Goal: Transaction & Acquisition: Purchase product/service

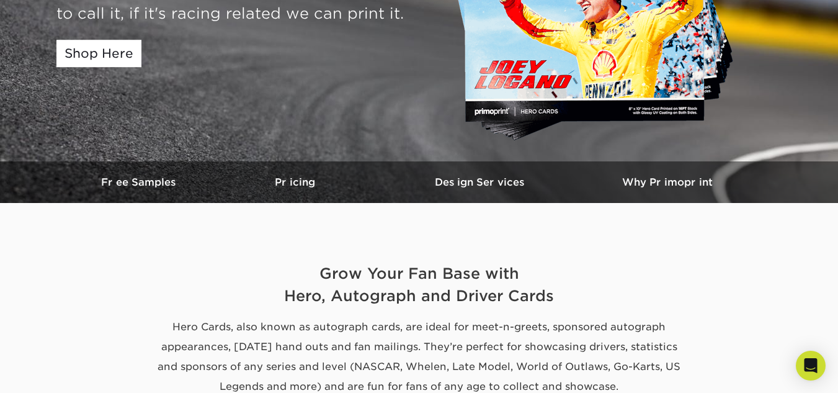
scroll to position [223, 0]
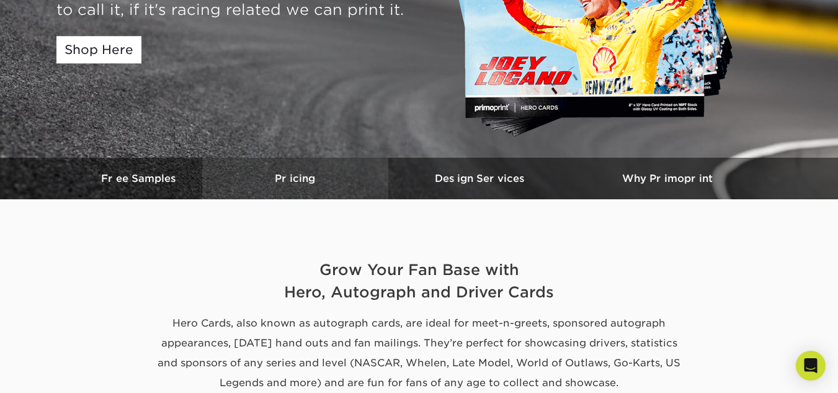
click at [293, 176] on h3 "Pricing" at bounding box center [295, 179] width 186 height 12
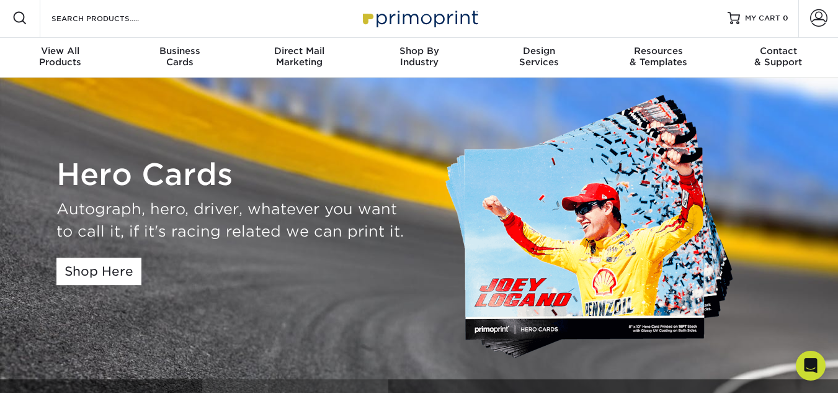
scroll to position [0, 0]
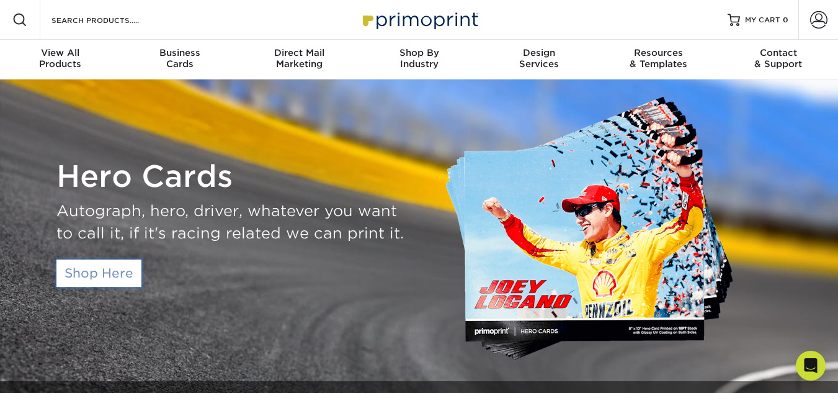
click at [129, 269] on link "Shop Here" at bounding box center [98, 272] width 85 height 27
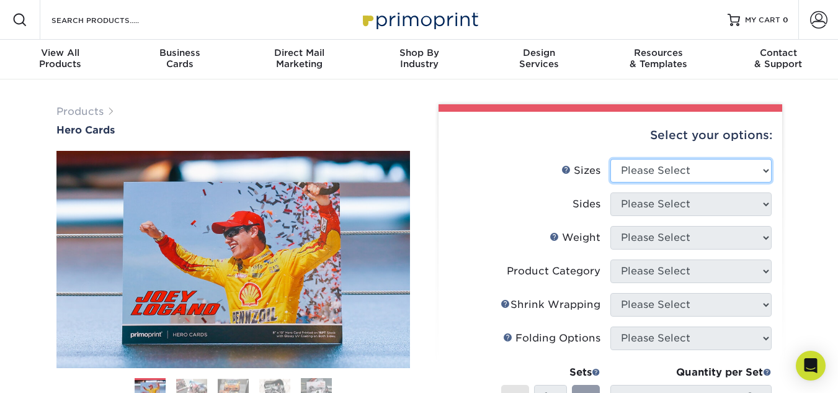
click at [755, 167] on select "Please Select 1.5" x 7" 4" x 6" 5" x 7" 6" x 8" 6" x 8.5" 6" x 9" 7" x 8.5" 7.5…" at bounding box center [691, 171] width 161 height 24
click at [611, 159] on select "Please Select 1.5" x 7" 4" x 6" 5" x 7" 6" x 8" 6" x 8.5" 6" x 9" 7" x 8.5" 7.5…" at bounding box center [691, 171] width 161 height 24
click at [737, 180] on select "Please Select 1.5" x 7" 4" x 6" 5" x 7" 6" x 8" 6" x 8.5" 6" x 9" 7" x 8.5" 7.5…" at bounding box center [691, 171] width 161 height 24
select select "4.00x6.00"
click at [611, 159] on select "Please Select 1.5" x 7" 4" x 6" 5" x 7" 6" x 8" 6" x 8.5" 6" x 9" 7" x 8.5" 7.5…" at bounding box center [691, 171] width 161 height 24
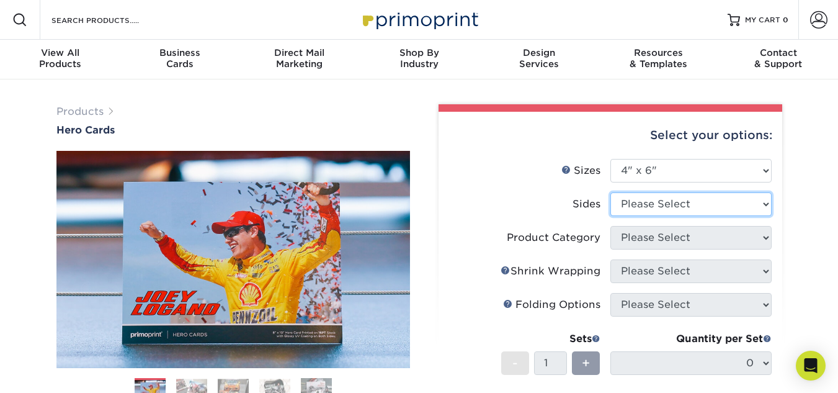
click at [767, 207] on select "Please Select Print Both Sides Print Front Only" at bounding box center [691, 204] width 161 height 24
select select "13abbda7-1d64-4f25-8bb2-c179b224825d"
click at [611, 192] on select "Please Select Print Both Sides Print Front Only" at bounding box center [691, 204] width 161 height 24
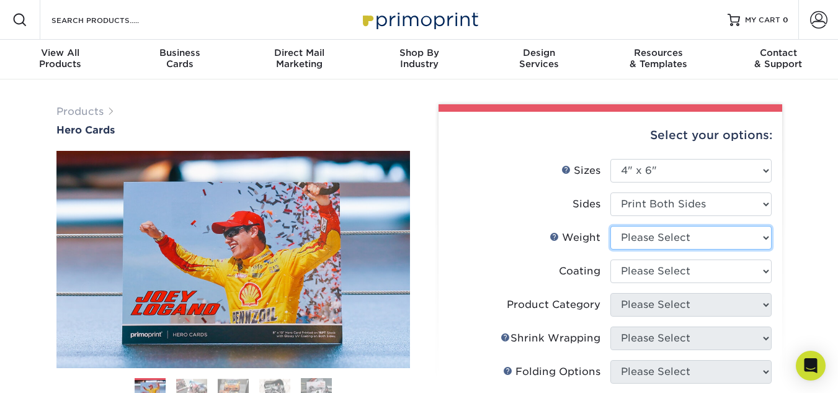
click at [761, 241] on select "Please Select 14PT 100LB 16PT" at bounding box center [691, 238] width 161 height 24
select select "14PT"
click at [611, 226] on select "Please Select 14PT 100LB 16PT" at bounding box center [691, 238] width 161 height 24
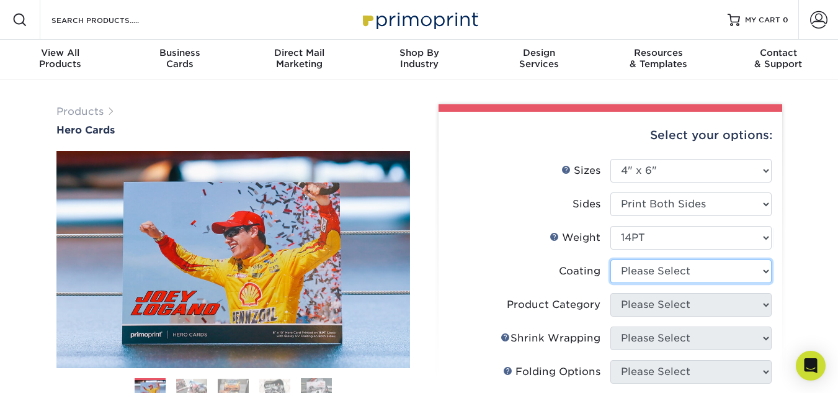
click at [763, 271] on select at bounding box center [691, 271] width 161 height 24
select select "121bb7b5-3b4d-429f-bd8d-bbf80e953313"
click at [611, 259] on select at bounding box center [691, 271] width 161 height 24
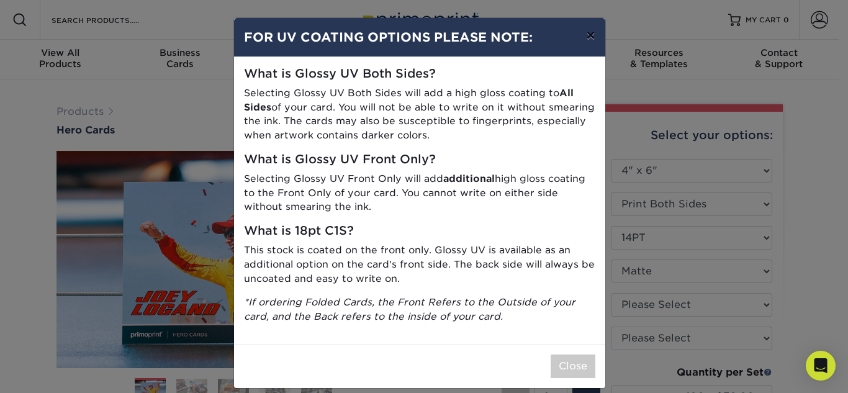
click at [586, 36] on button "×" at bounding box center [590, 35] width 29 height 35
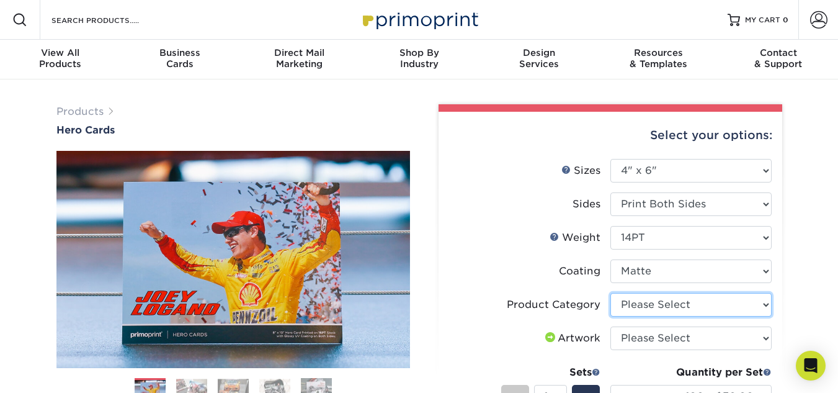
click at [707, 309] on select "Please Select Postcards" at bounding box center [691, 305] width 161 height 24
select select "9b7272e0-d6c8-4c3c-8e97-d3a1bcdab858"
click at [611, 293] on select "Please Select Postcards" at bounding box center [691, 305] width 161 height 24
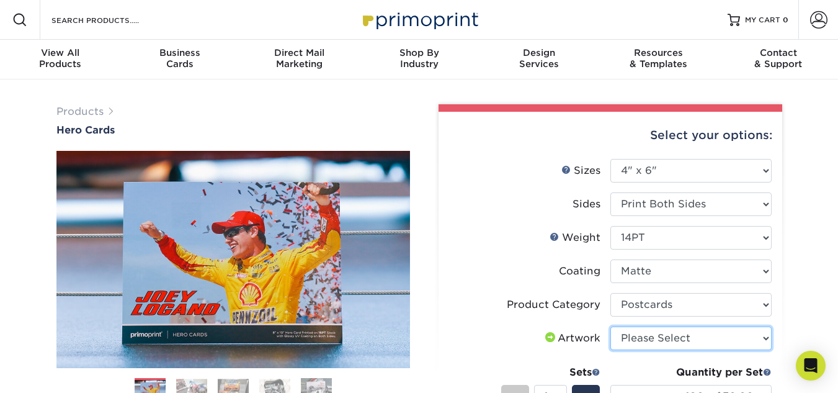
click at [724, 346] on select "Please Select I will upload files I need a design - $150" at bounding box center [691, 338] width 161 height 24
